Goal: Obtain resource: Download file/media

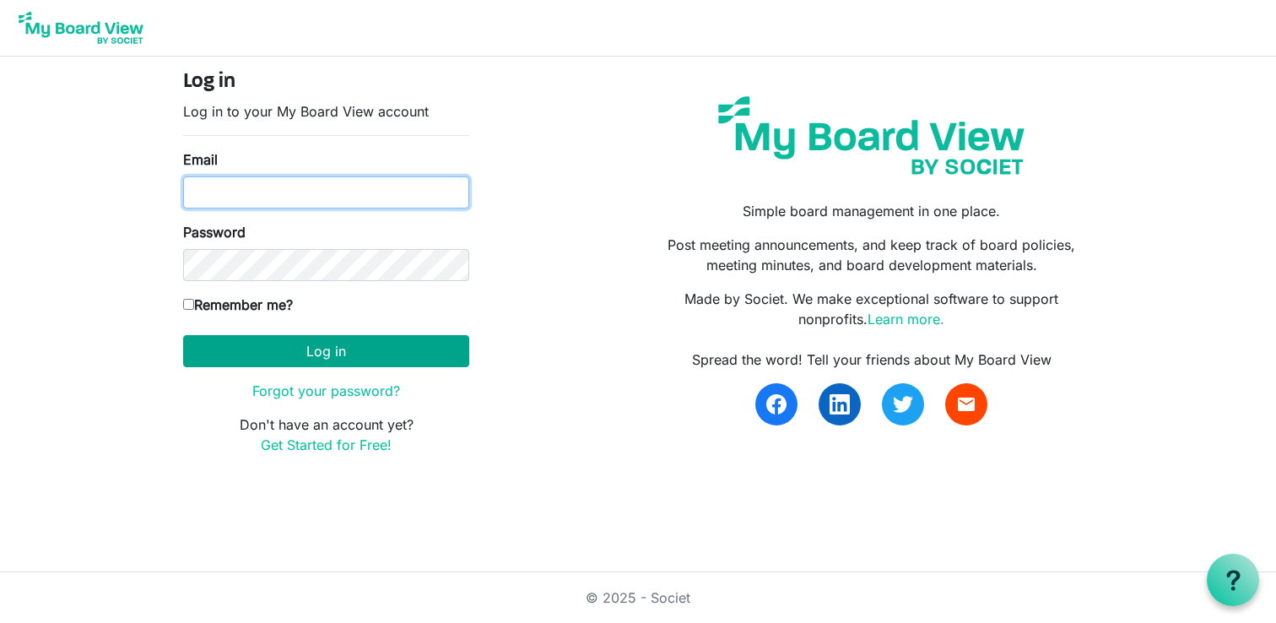
type input "jerelp@cayu.ca"
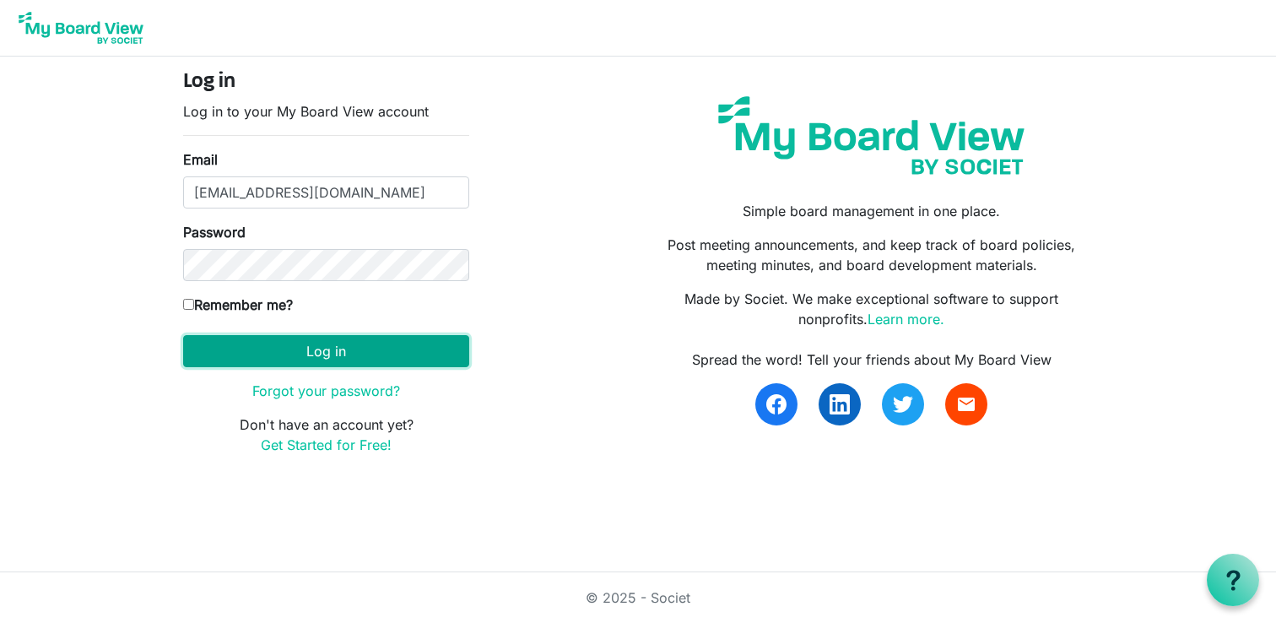
click at [285, 359] on button "Log in" at bounding box center [326, 351] width 286 height 32
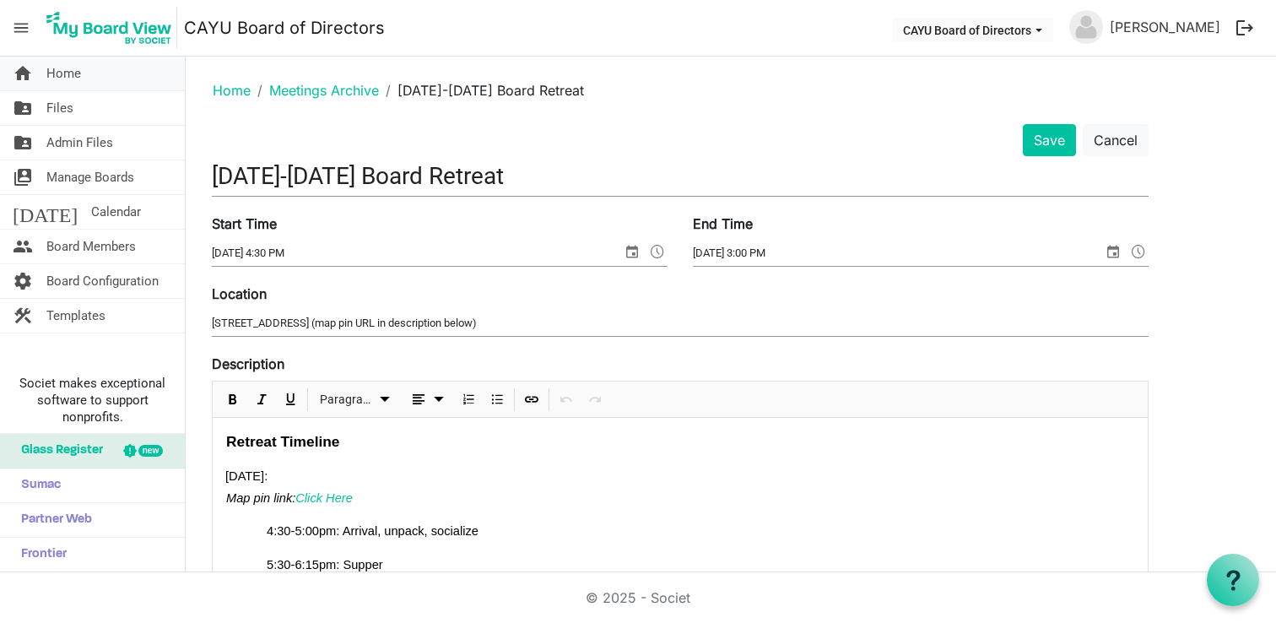
click at [79, 62] on span "Home" at bounding box center [63, 74] width 35 height 34
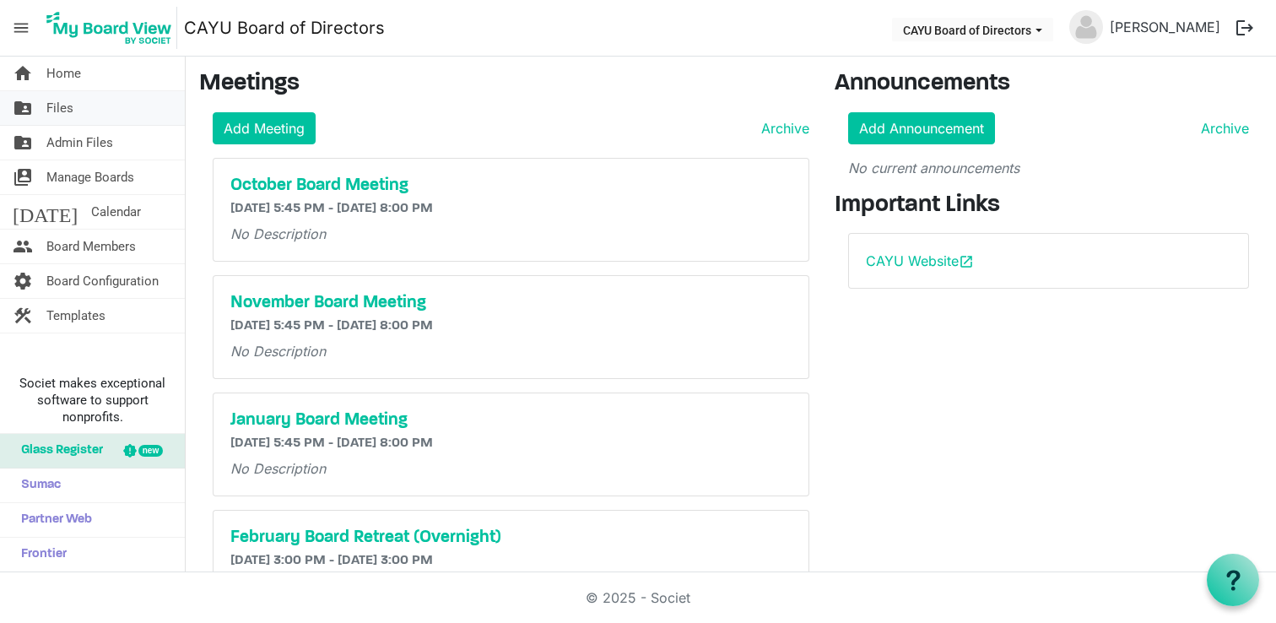
click at [112, 121] on link "folder_shared Files" at bounding box center [92, 108] width 185 height 34
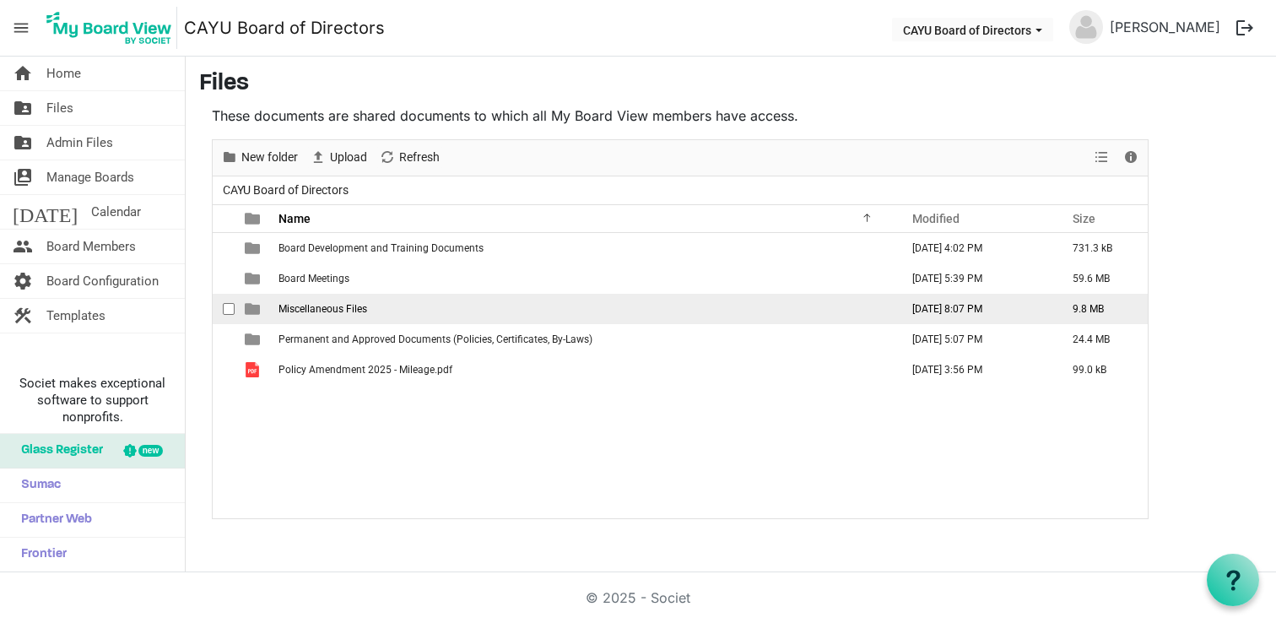
click at [538, 302] on td "Miscellaneous Files" at bounding box center [583, 309] width 621 height 30
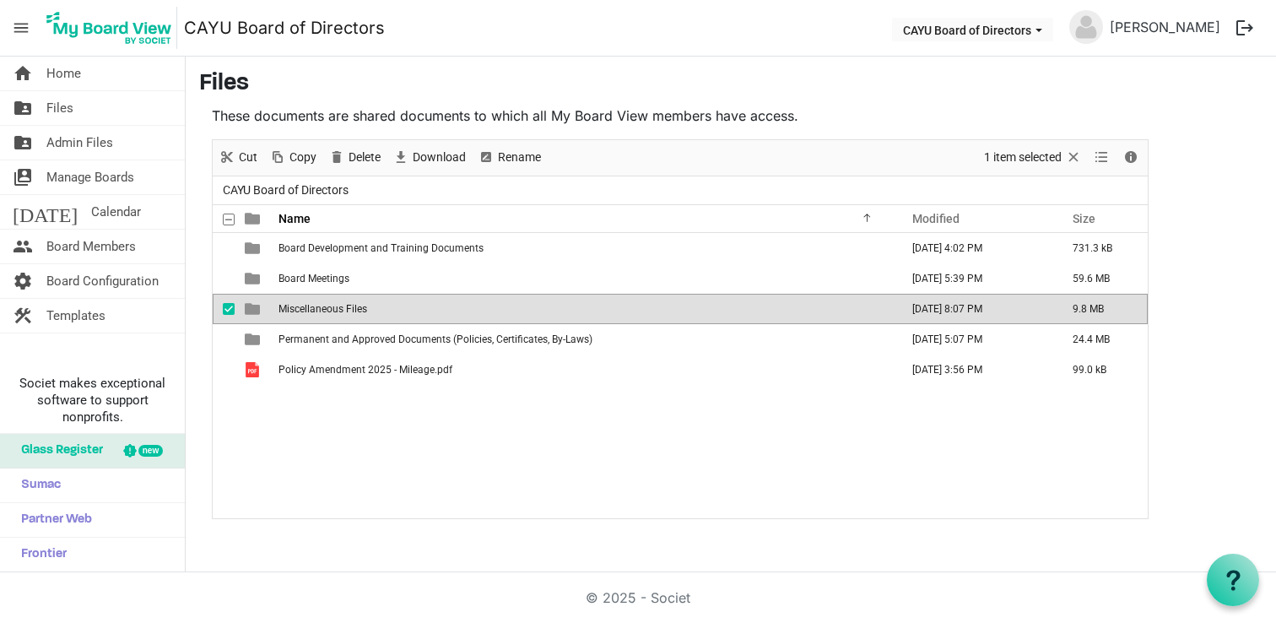
click at [538, 302] on td "Miscellaneous Files" at bounding box center [583, 309] width 621 height 30
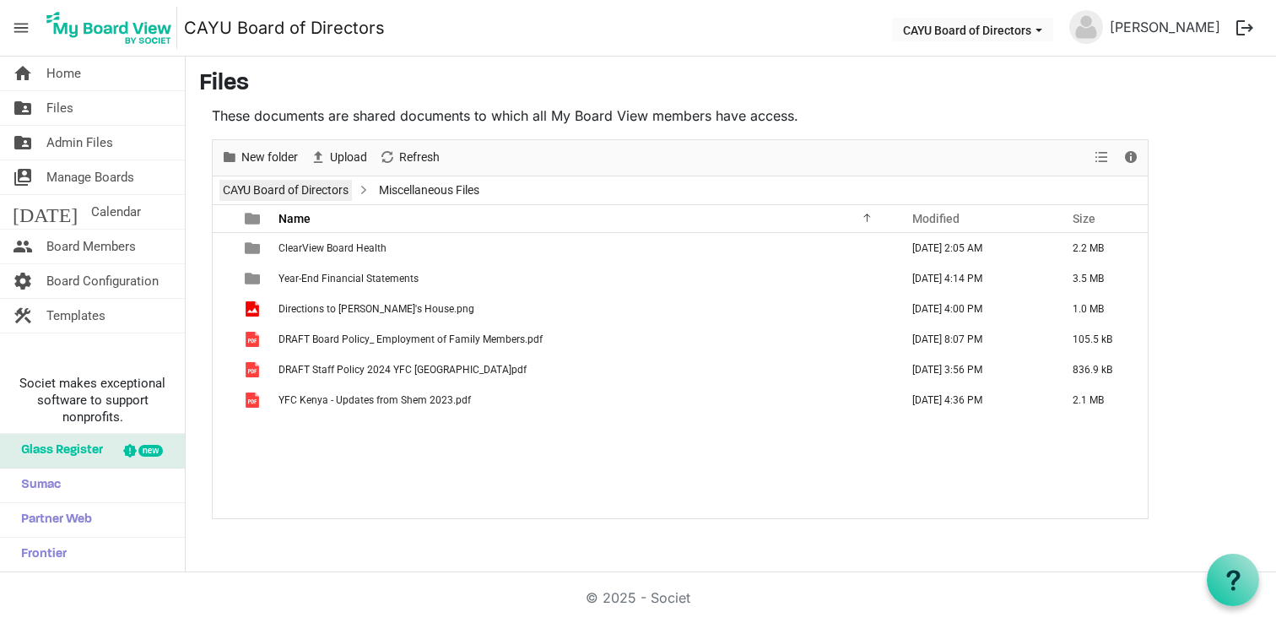
click at [294, 184] on link "CAYU Board of Directors" at bounding box center [285, 190] width 133 height 21
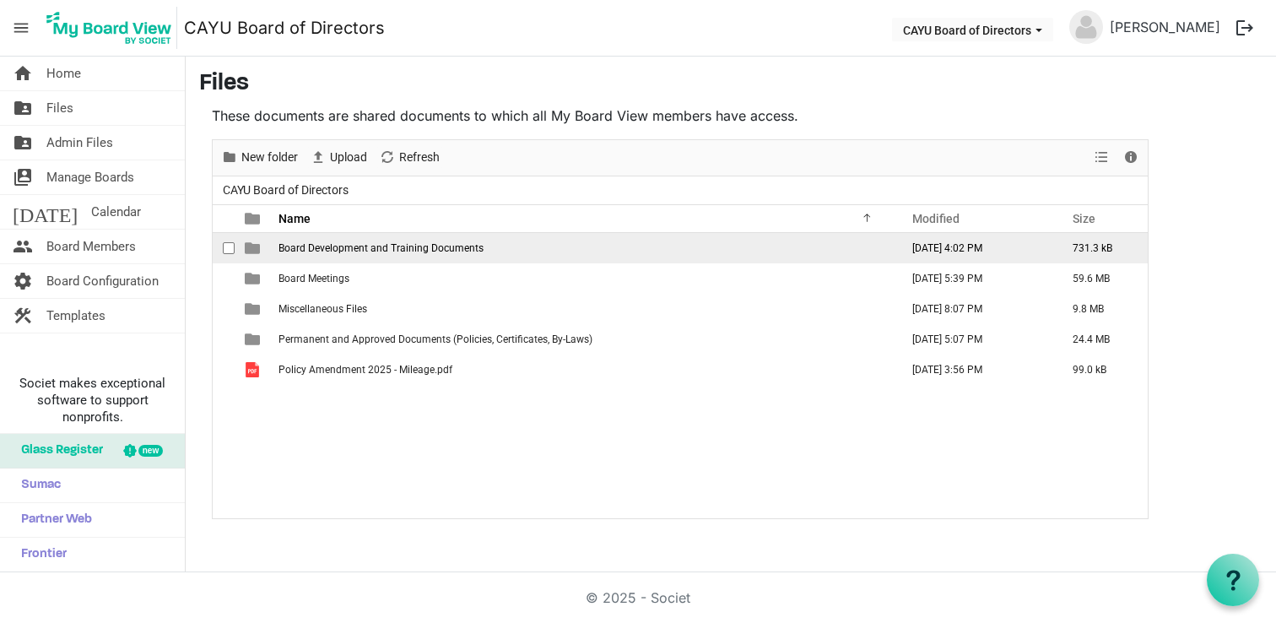
click at [494, 250] on td "Board Development and Training Documents" at bounding box center [583, 248] width 621 height 30
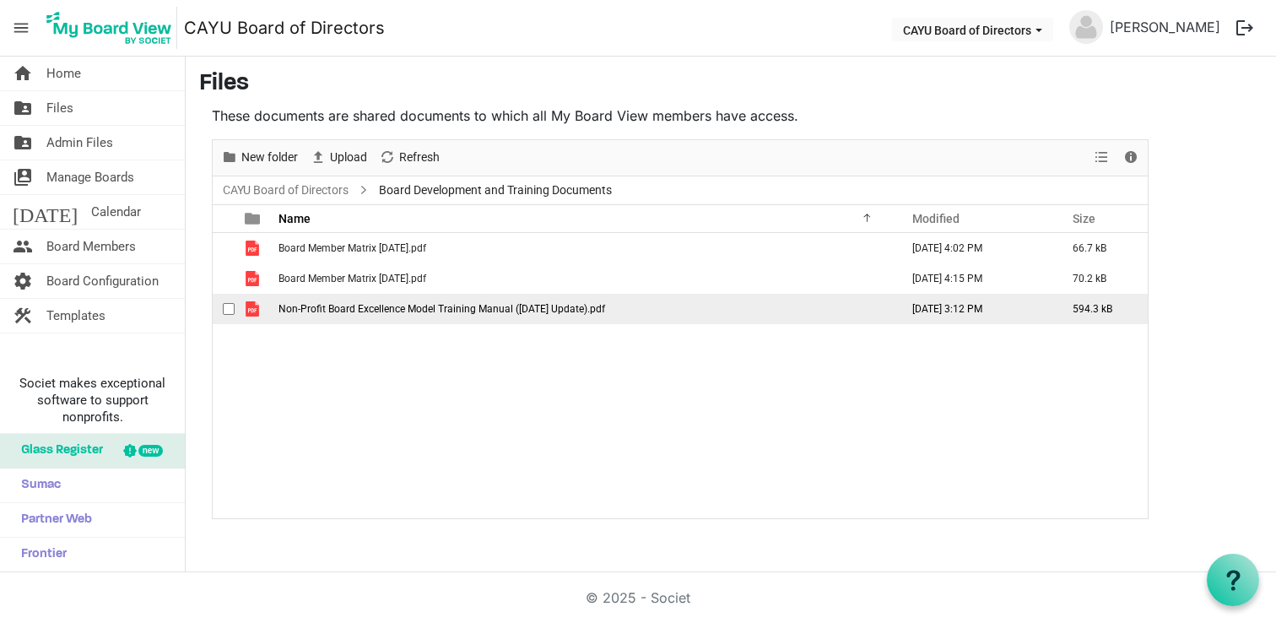
click at [495, 306] on span "Non-Profit Board Excellence Model Training Manual ([DATE] Update).pdf" at bounding box center [442, 309] width 327 height 12
